Goal: Register for event/course

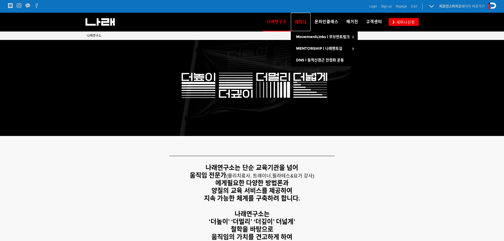
click at [305, 21] on span "세미나" at bounding box center [301, 21] width 12 height 5
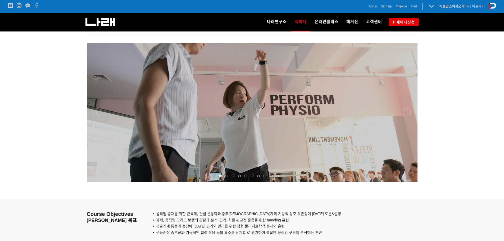
scroll to position [424, 0]
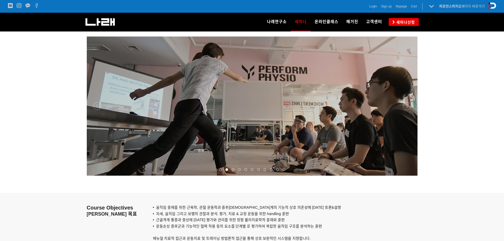
drag, startPoint x: 149, startPoint y: 131, endPoint x: 132, endPoint y: 128, distance: 17.9
click at [133, 128] on p at bounding box center [252, 106] width 331 height 139
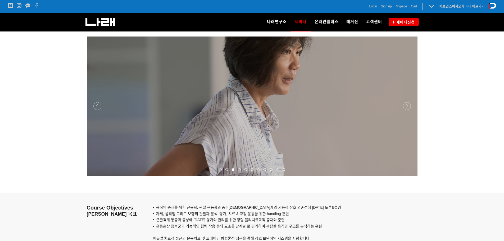
click at [223, 124] on p at bounding box center [252, 106] width 331 height 139
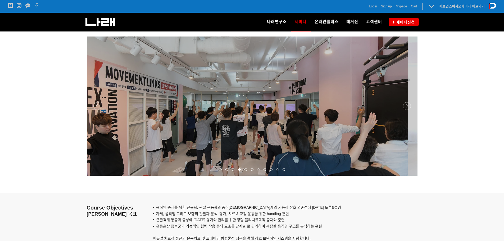
drag, startPoint x: 350, startPoint y: 129, endPoint x: 200, endPoint y: 130, distance: 150.4
click at [211, 130] on p at bounding box center [242, 106] width 331 height 139
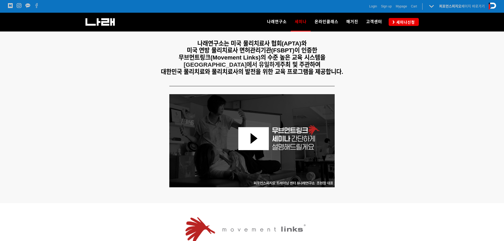
scroll to position [0, 0]
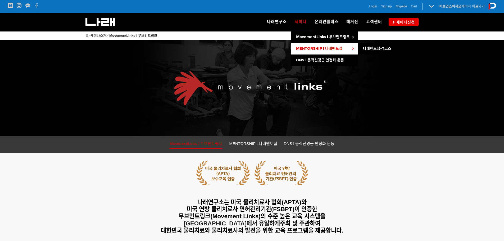
click at [312, 47] on span "MENTORSHIP l 나래멘토십" at bounding box center [319, 48] width 46 height 5
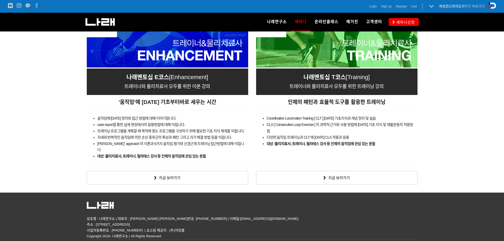
scroll to position [887, 0]
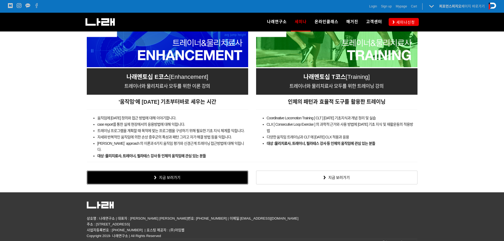
click at [182, 173] on link "지금 보러가기" at bounding box center [168, 178] width 162 height 14
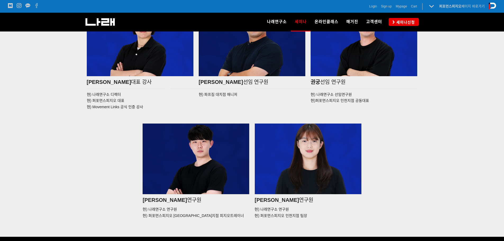
scroll to position [741, 0]
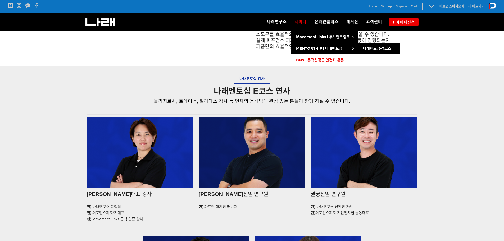
click at [314, 60] on span "DNS l 동적신경근 안정화 운동" at bounding box center [320, 60] width 48 height 5
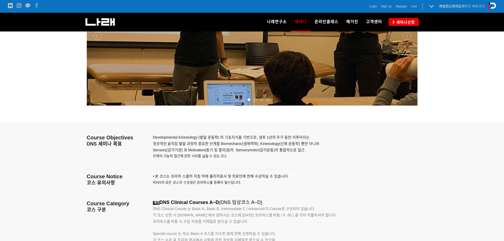
scroll to position [612, 0]
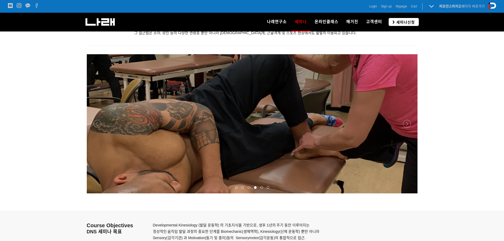
click at [393, 19] on link "세미나신청" at bounding box center [404, 22] width 30 height 8
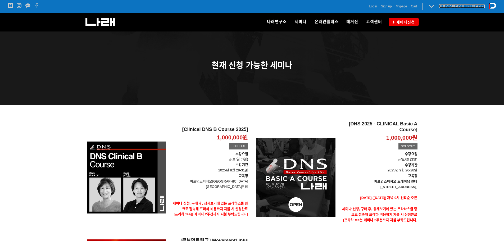
click at [459, 7] on strong "퍼포먼스피지오" at bounding box center [451, 6] width 22 height 4
